Goal: Transaction & Acquisition: Purchase product/service

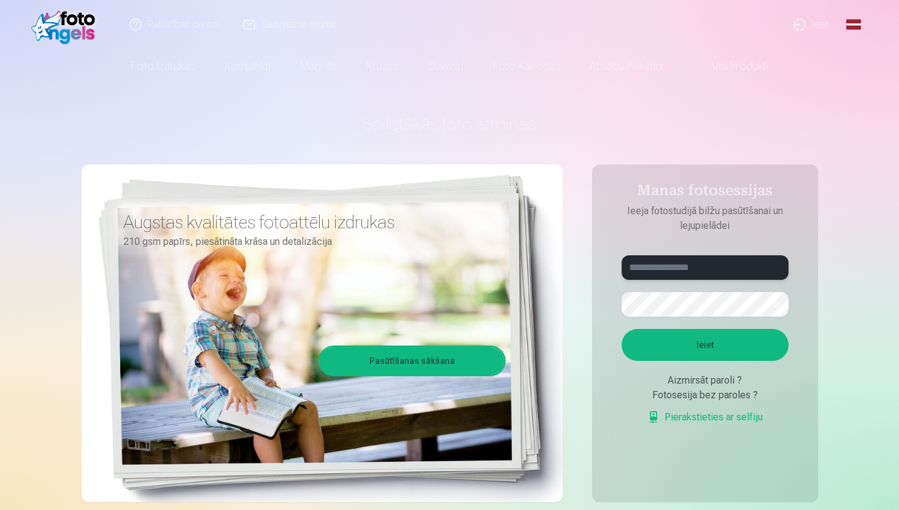
click at [684, 262] on input "text" at bounding box center [705, 267] width 167 height 25
type input "**********"
click at [778, 301] on button "button" at bounding box center [776, 304] width 23 height 23
click at [744, 345] on button "Ieiet" at bounding box center [705, 345] width 167 height 32
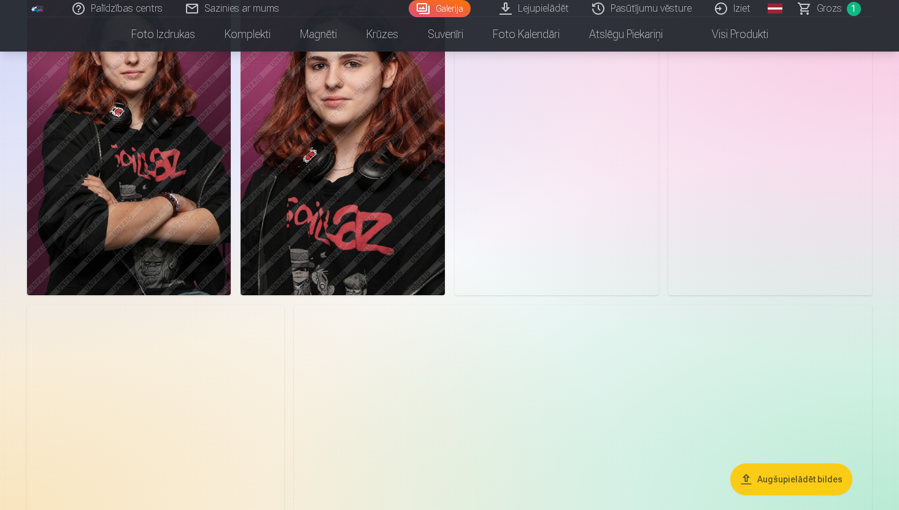
scroll to position [1250, 0]
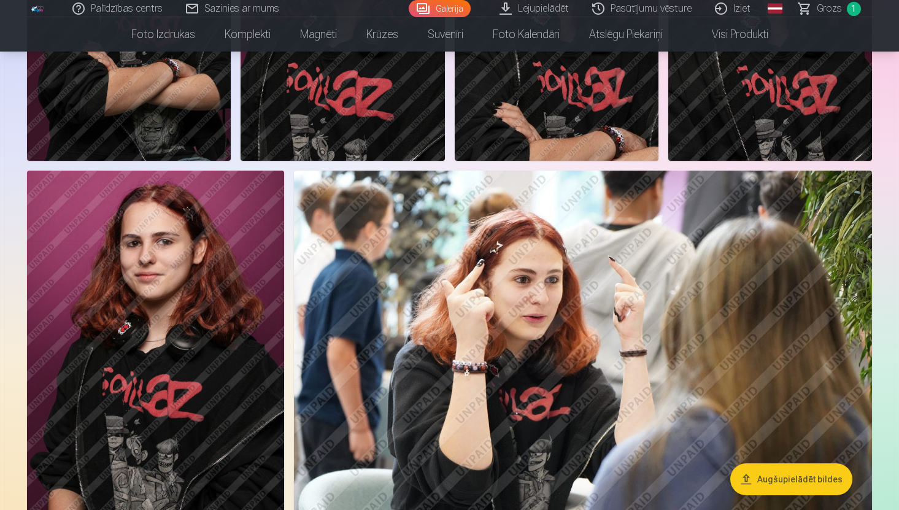
click at [578, 325] on img at bounding box center [583, 364] width 578 height 386
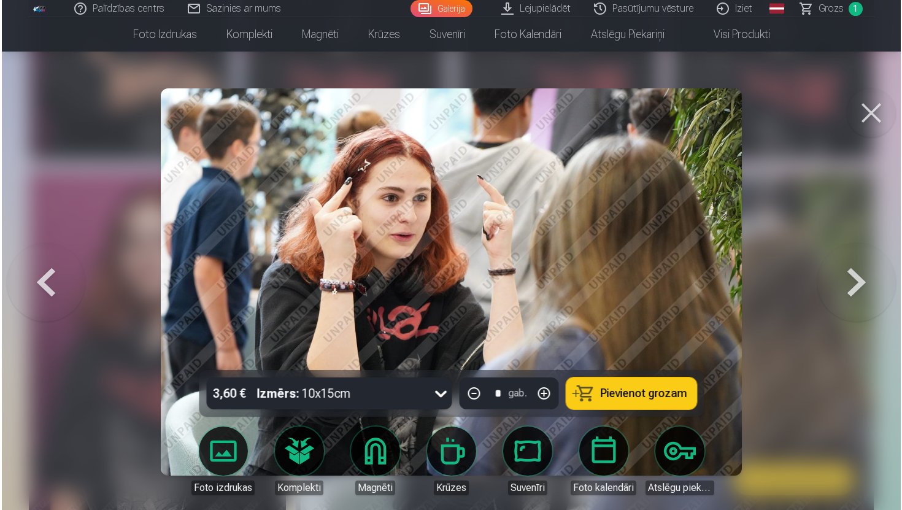
scroll to position [1253, 0]
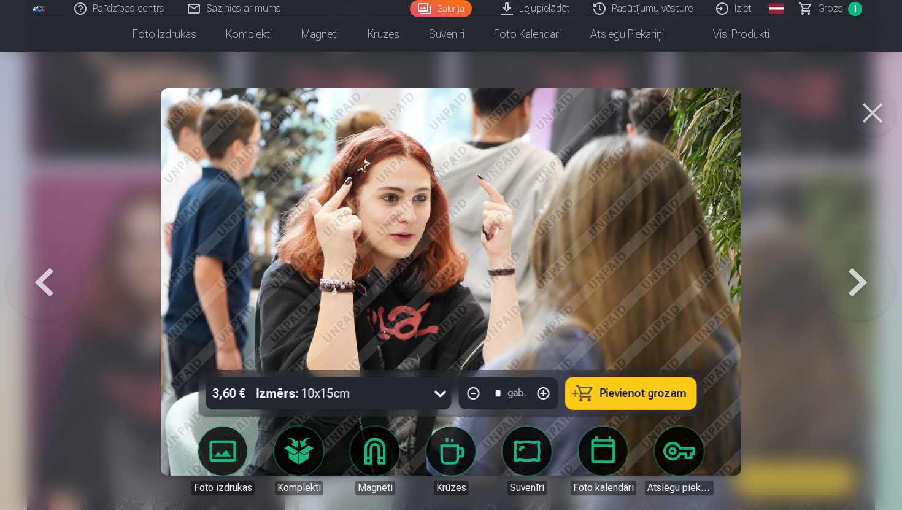
click at [880, 88] on div "3,60 € Izmērs : 10x15cm * gab. Pievienot grozam Foto izdrukas Komplekti Magnēti…" at bounding box center [451, 71] width 858 height 2388
click at [881, 98] on button at bounding box center [872, 112] width 49 height 49
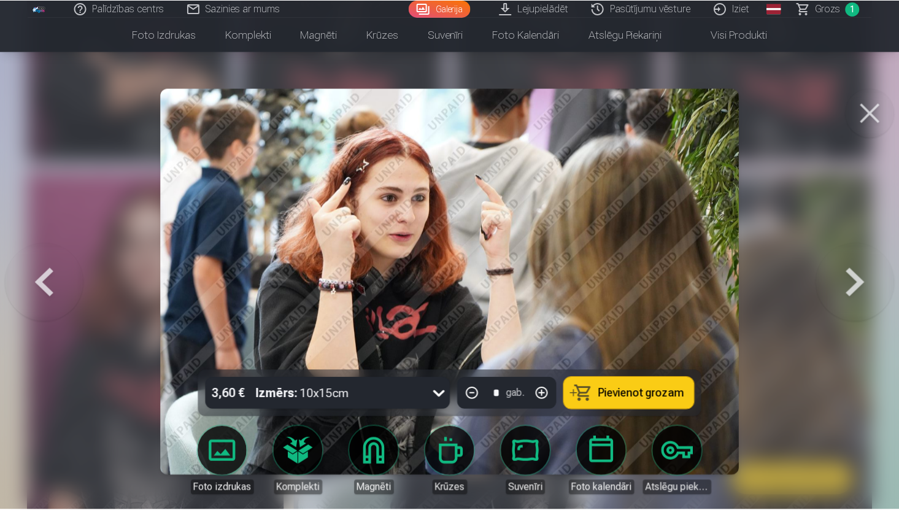
scroll to position [1250, 0]
